Goal: Information Seeking & Learning: Find specific fact

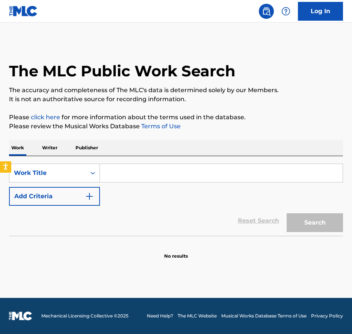
click at [130, 172] on input "Search Form" at bounding box center [221, 173] width 243 height 18
click at [141, 176] on input "Search Form" at bounding box center [221, 173] width 243 height 18
paste input "The last thing on my mind"
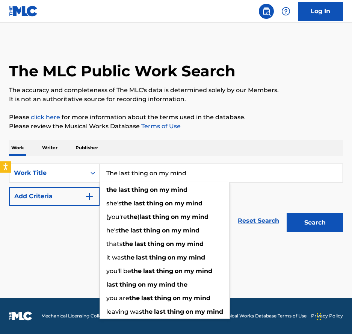
type input "The last thing on my mind"
click at [84, 197] on button "Add Criteria" at bounding box center [54, 196] width 91 height 19
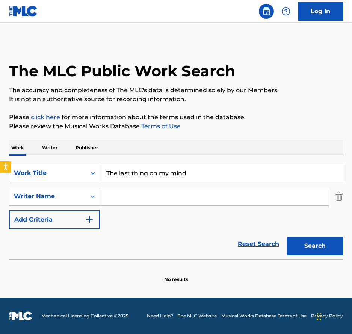
click at [134, 196] on input "Search Form" at bounding box center [214, 196] width 229 height 18
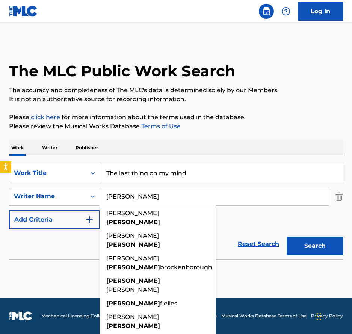
type input "[PERSON_NAME]"
click at [287, 237] on button "Search" at bounding box center [315, 246] width 56 height 19
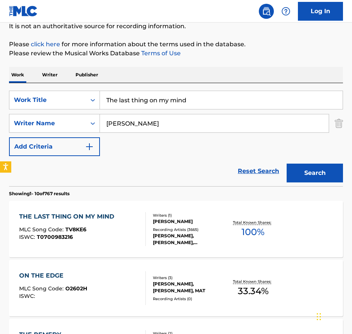
scroll to position [75, 0]
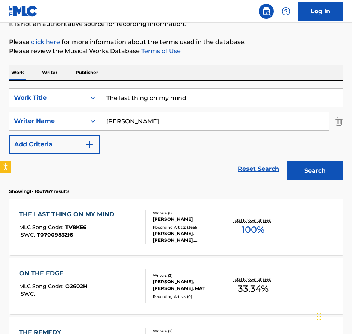
click at [117, 228] on div "MLC Song Code : TV8KE6" at bounding box center [68, 229] width 99 height 8
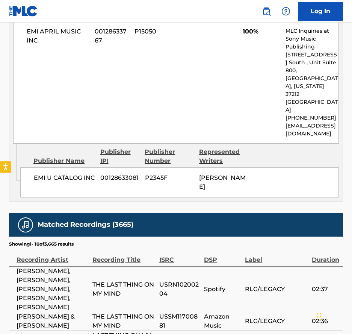
scroll to position [752, 0]
